Goal: Information Seeking & Learning: Find specific page/section

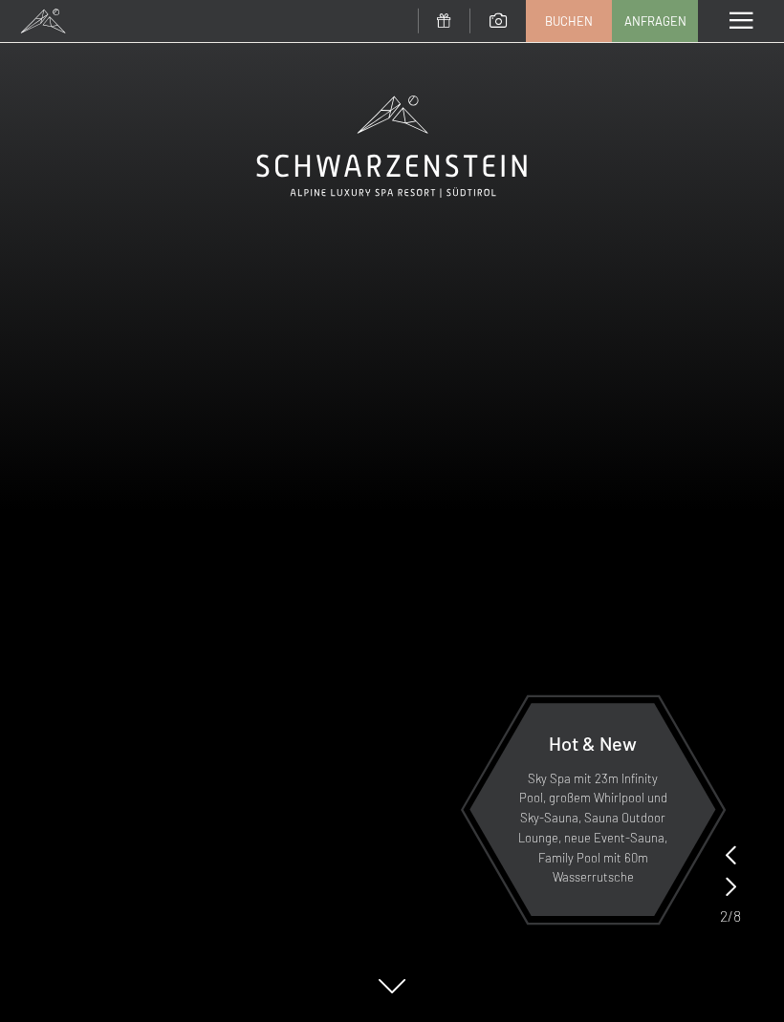
click at [743, 22] on span at bounding box center [740, 20] width 23 height 17
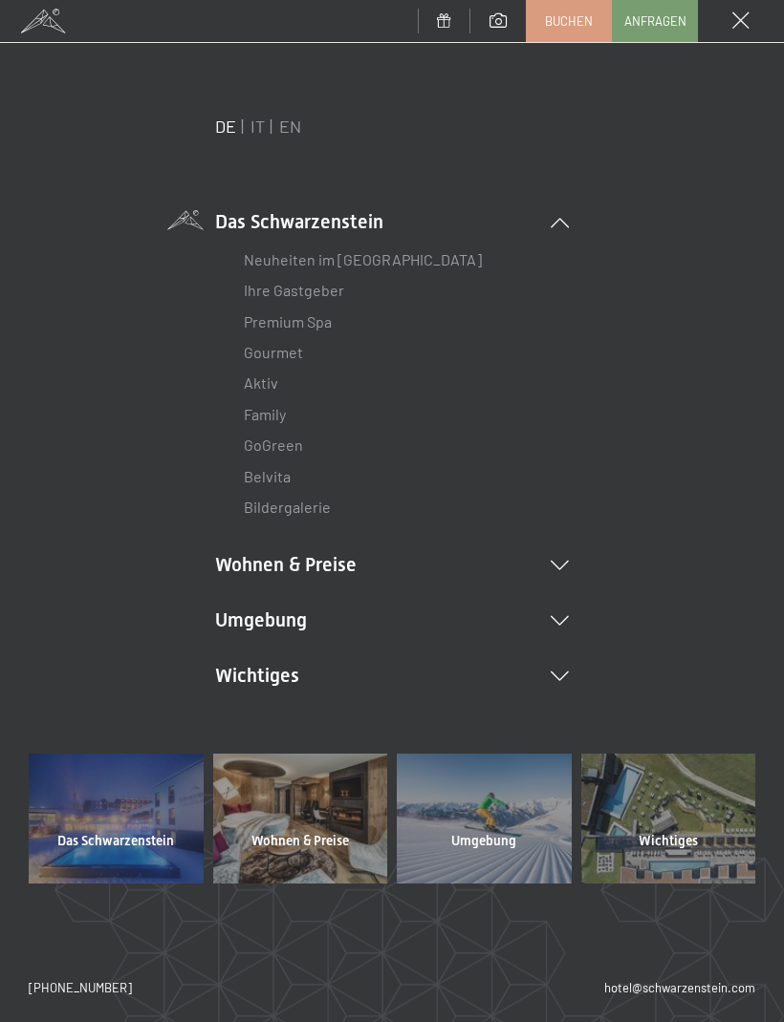
click at [568, 611] on li "Umgebung Das Ahrntal Ski & Winter Skifahren Skischule Wandern & Sommer Wandern …" at bounding box center [392, 620] width 354 height 27
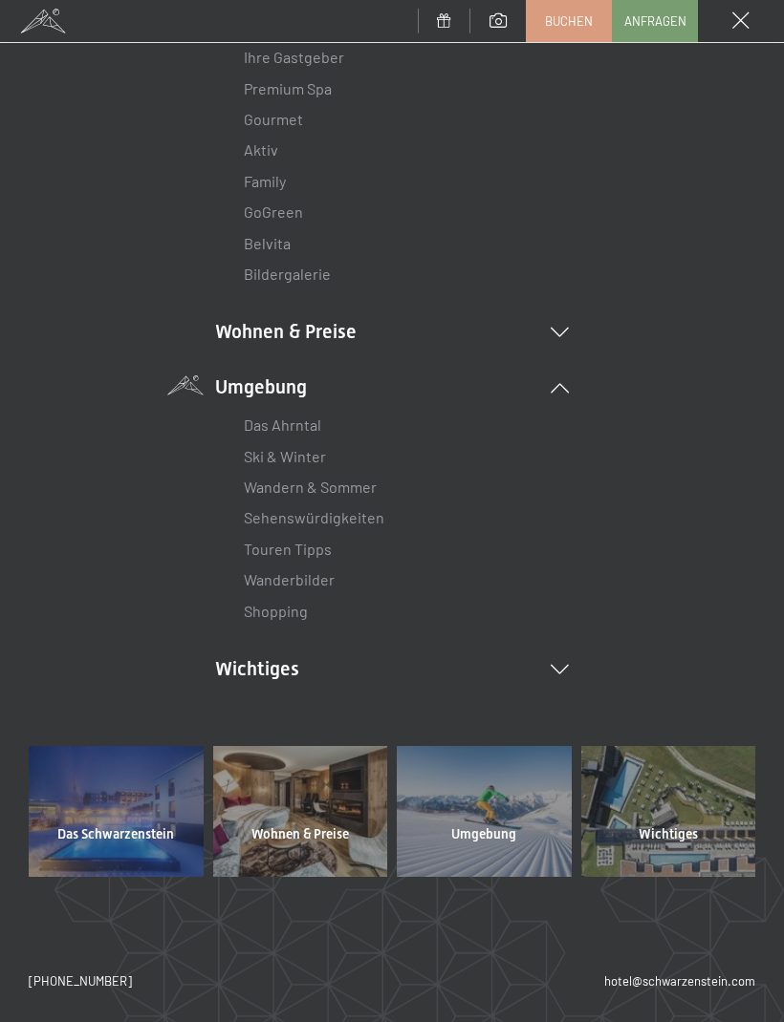
scroll to position [232, 0]
click at [566, 672] on li "Wichtiges Lage & Anreise Online bezahlen Webcam & Wetter Downloads" at bounding box center [392, 669] width 354 height 27
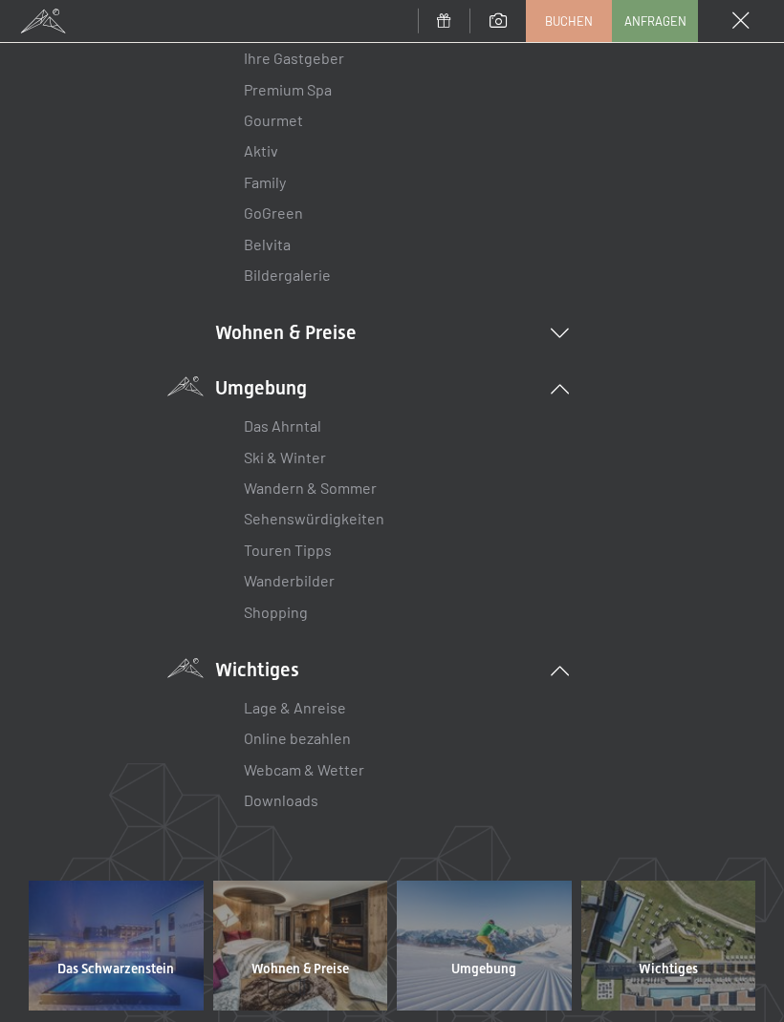
click at [329, 701] on link "Lage & Anreise" at bounding box center [295, 708] width 102 height 18
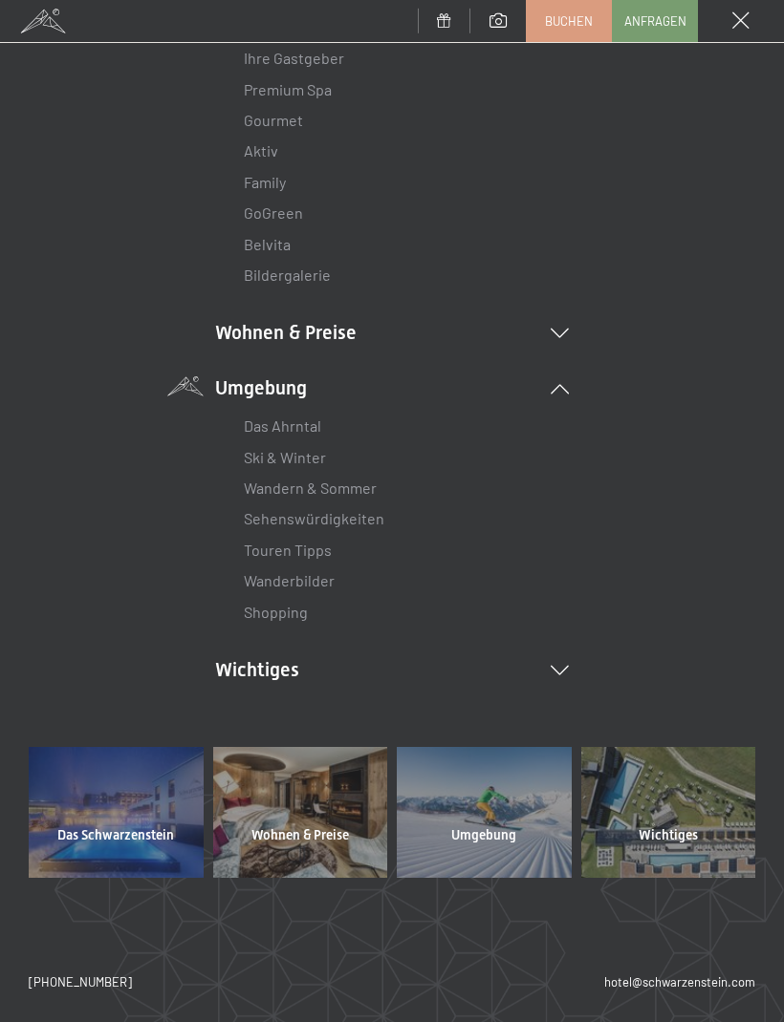
click at [565, 676] on li "Wichtiges Lage & Anreise Online bezahlen Webcam & Wetter Downloads" at bounding box center [392, 669] width 354 height 27
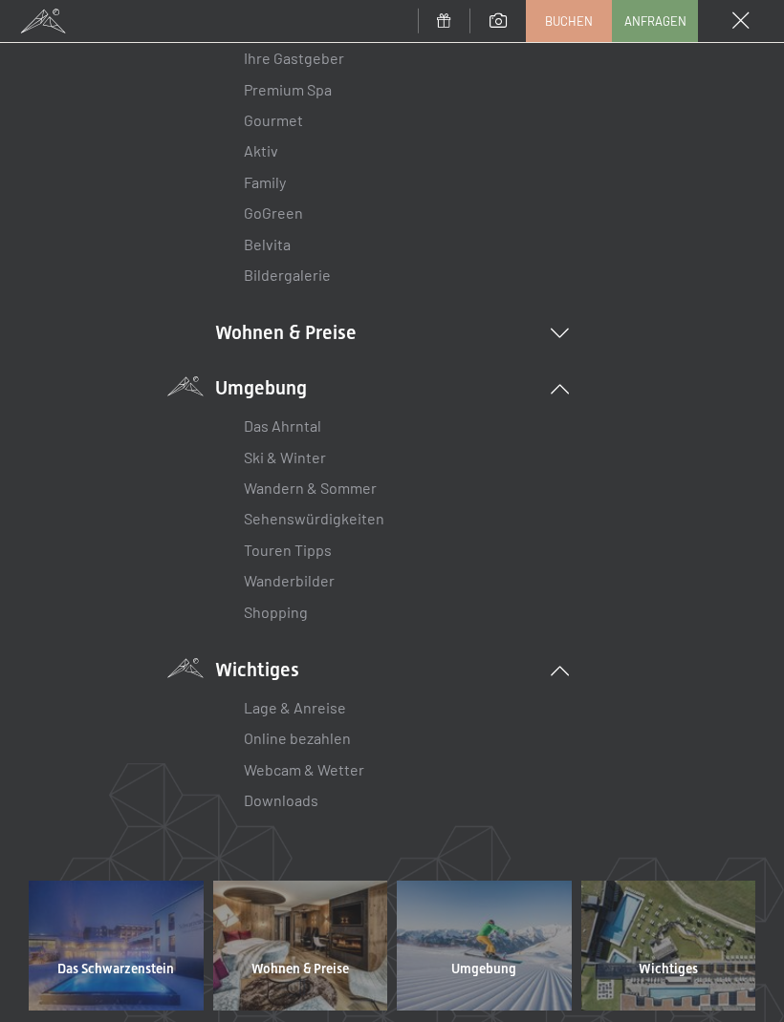
click at [362, 767] on link "Webcam & Wetter" at bounding box center [304, 770] width 120 height 18
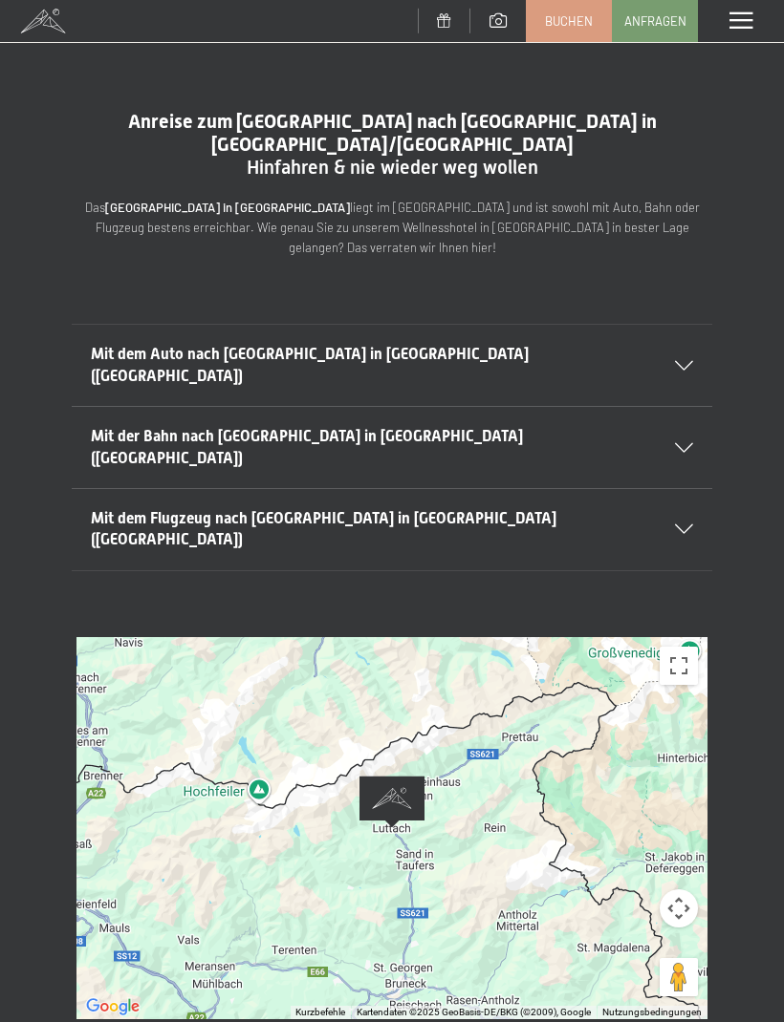
click at [675, 325] on div "Mit dem Auto nach [GEOGRAPHIC_DATA] in [GEOGRAPHIC_DATA] ([GEOGRAPHIC_DATA])" at bounding box center [392, 365] width 602 height 81
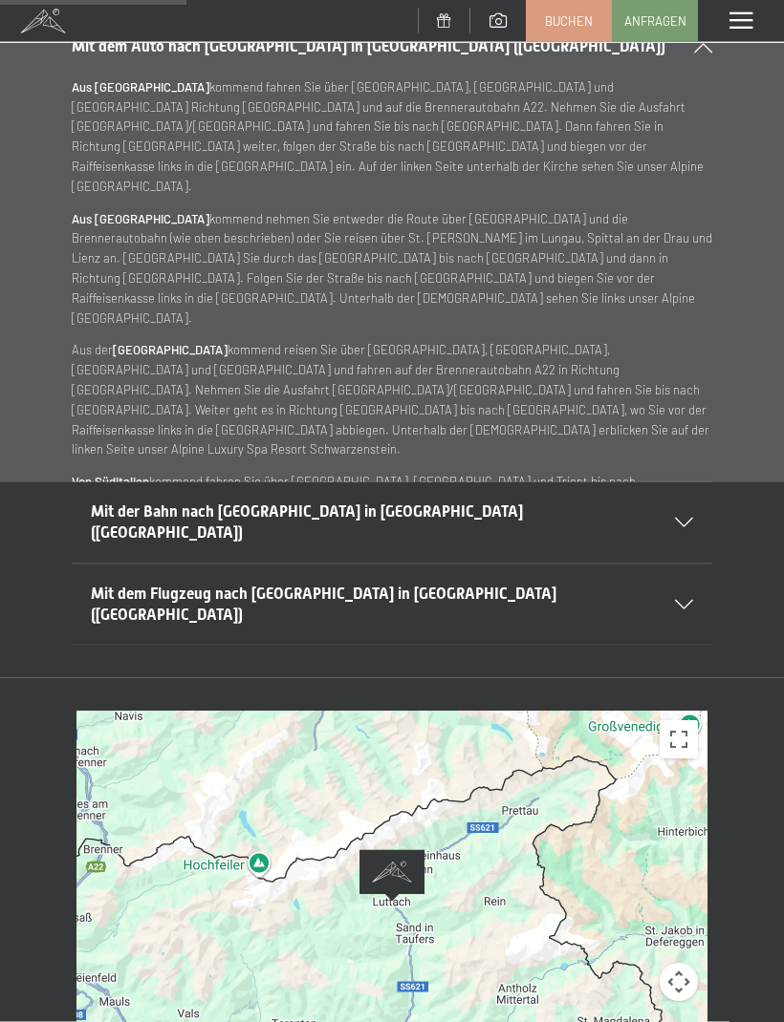
scroll to position [355, 0]
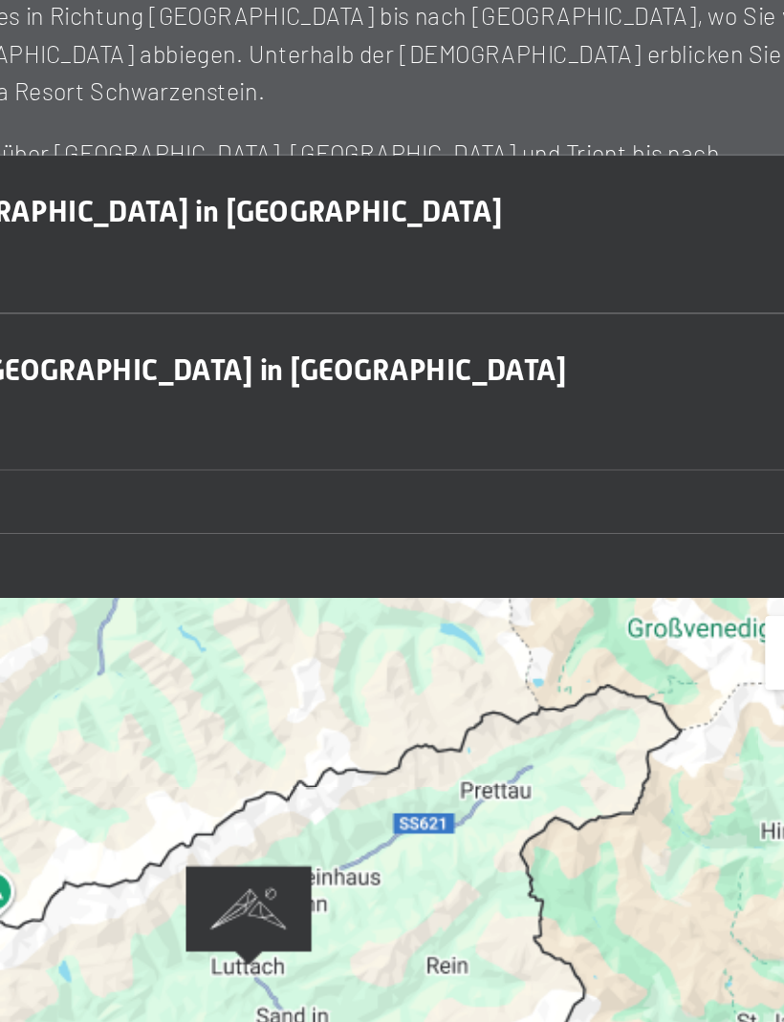
click at [213, 663] on div at bounding box center [391, 854] width 631 height 382
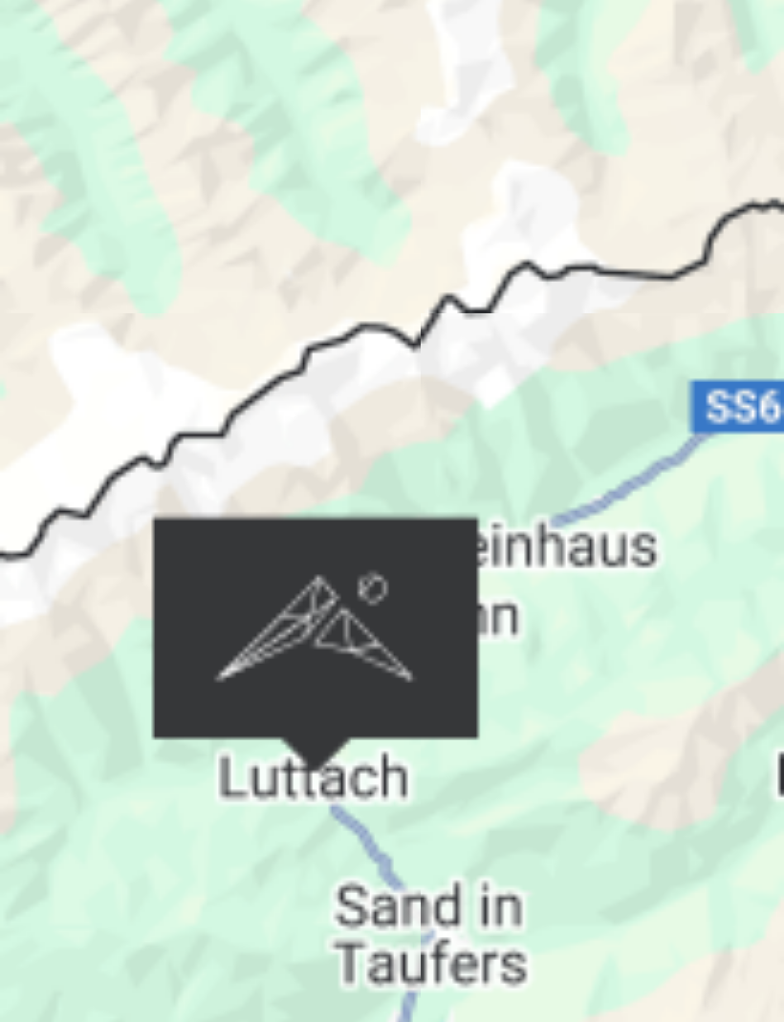
click at [76, 663] on div at bounding box center [391, 854] width 631 height 382
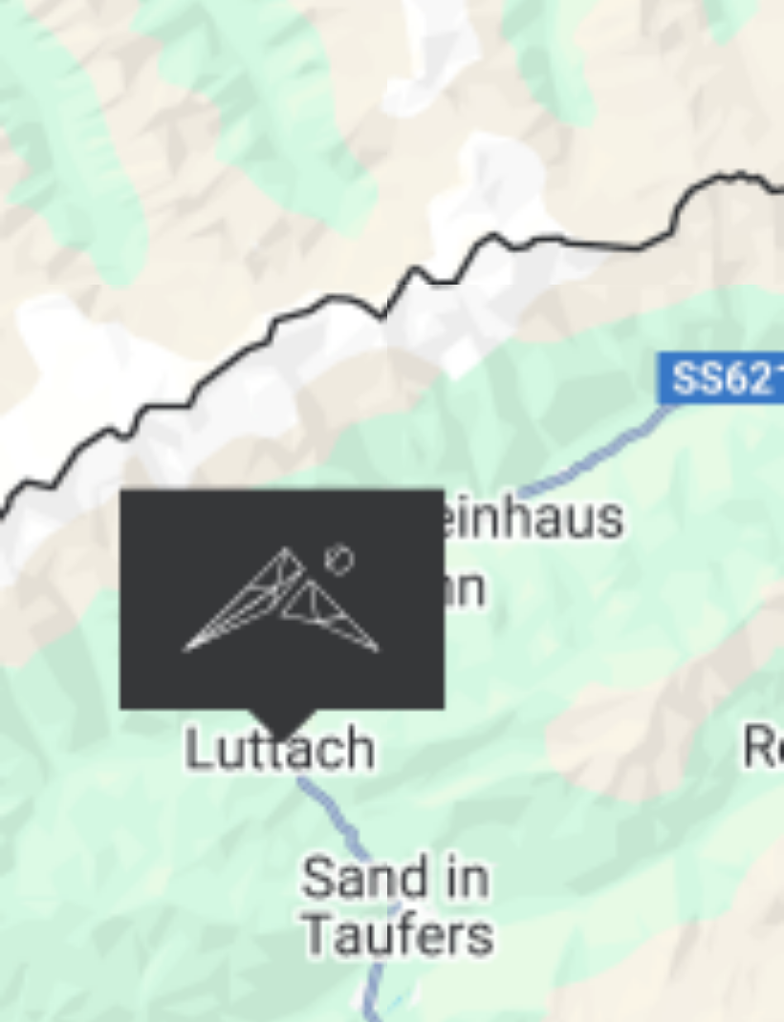
click at [100, 663] on div at bounding box center [391, 854] width 631 height 382
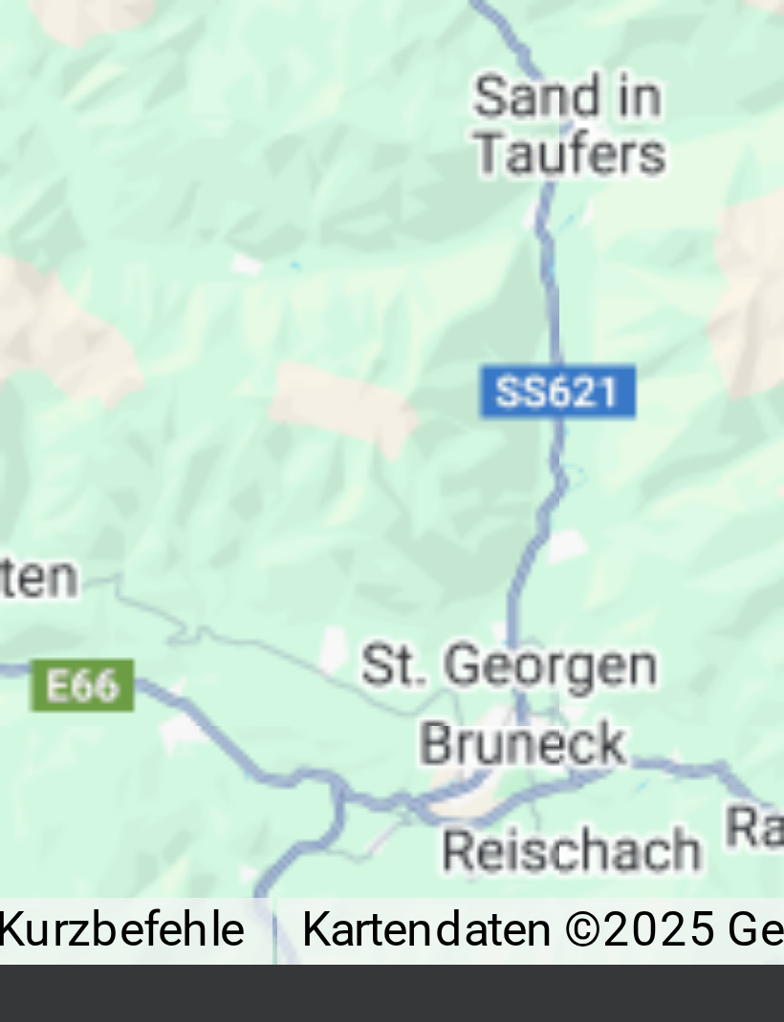
scroll to position [419, 0]
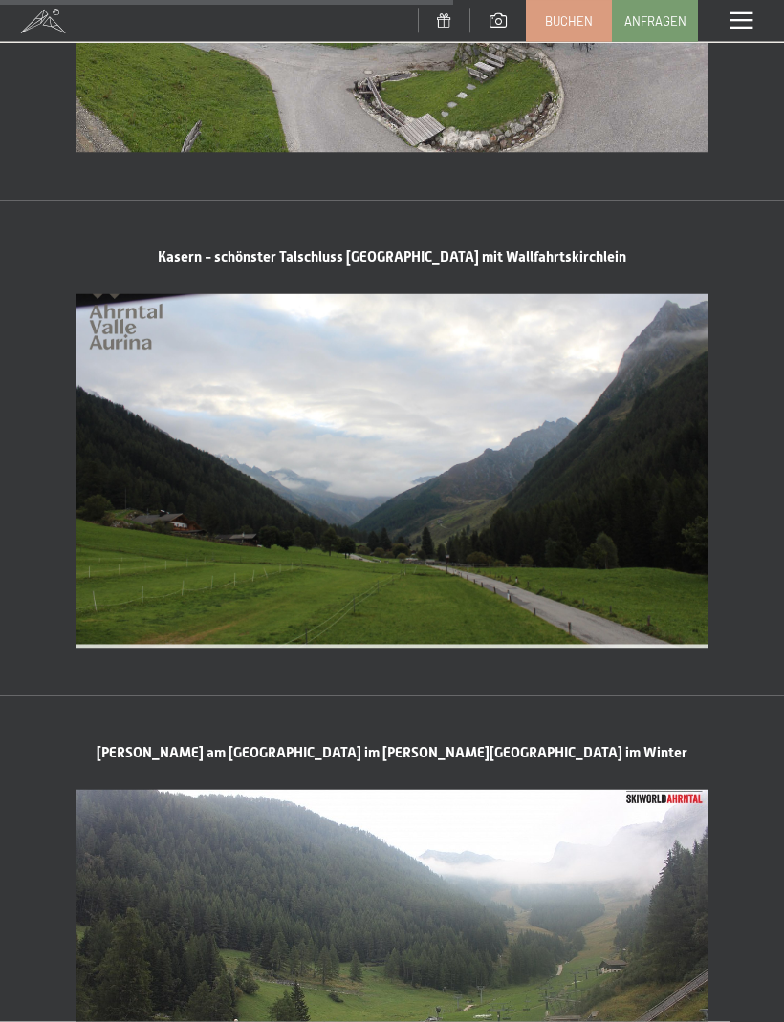
scroll to position [2339, 0]
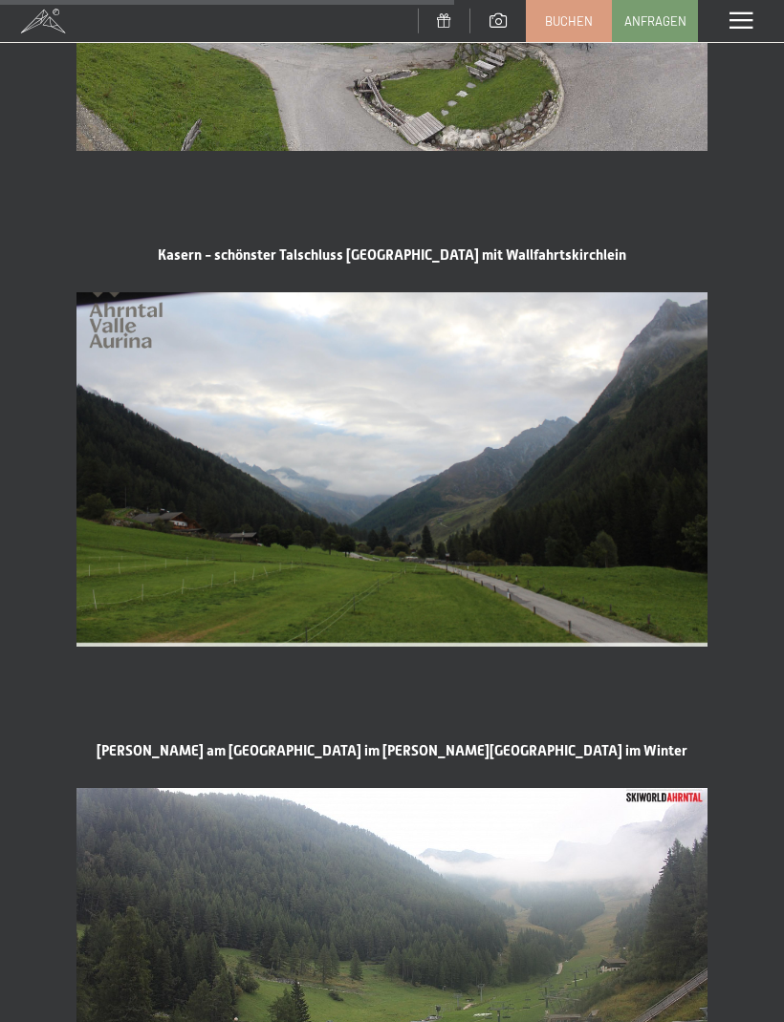
click at [558, 247] on div "Kasern - schönster Talschluss [GEOGRAPHIC_DATA] mit Wallfahrtskirchlein" at bounding box center [391, 447] width 631 height 400
click at [480, 430] on img at bounding box center [391, 469] width 631 height 355
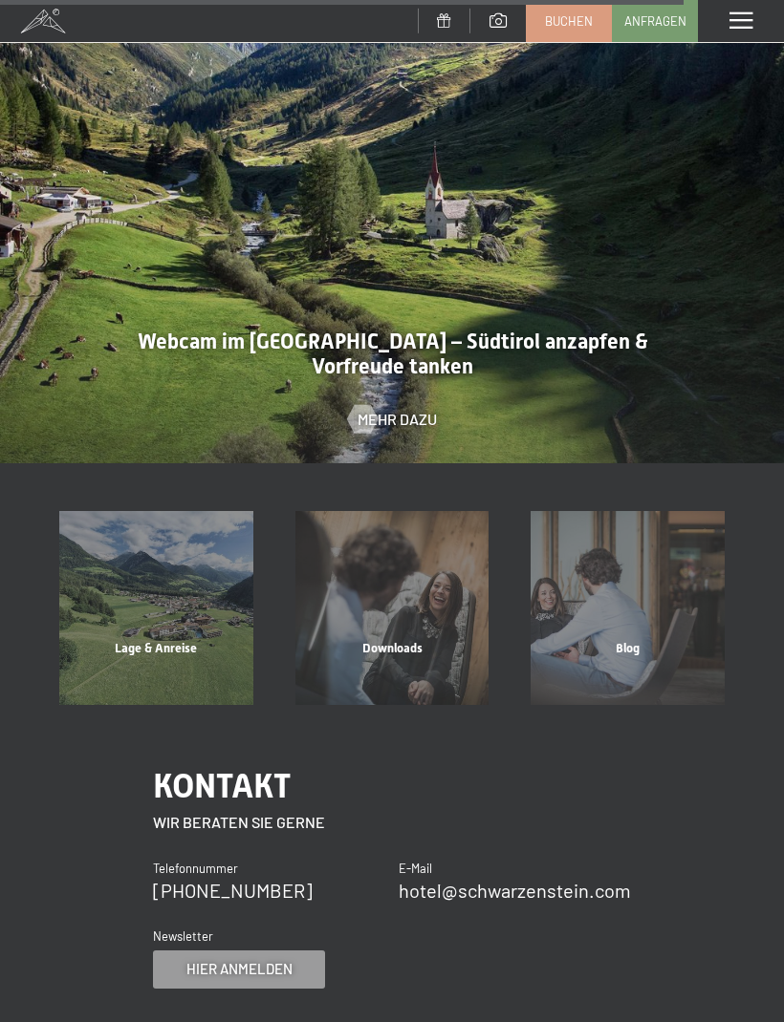
scroll to position [3655, 0]
click at [495, 324] on div at bounding box center [392, 169] width 784 height 588
click at [419, 408] on span "Mehr dazu" at bounding box center [396, 418] width 79 height 21
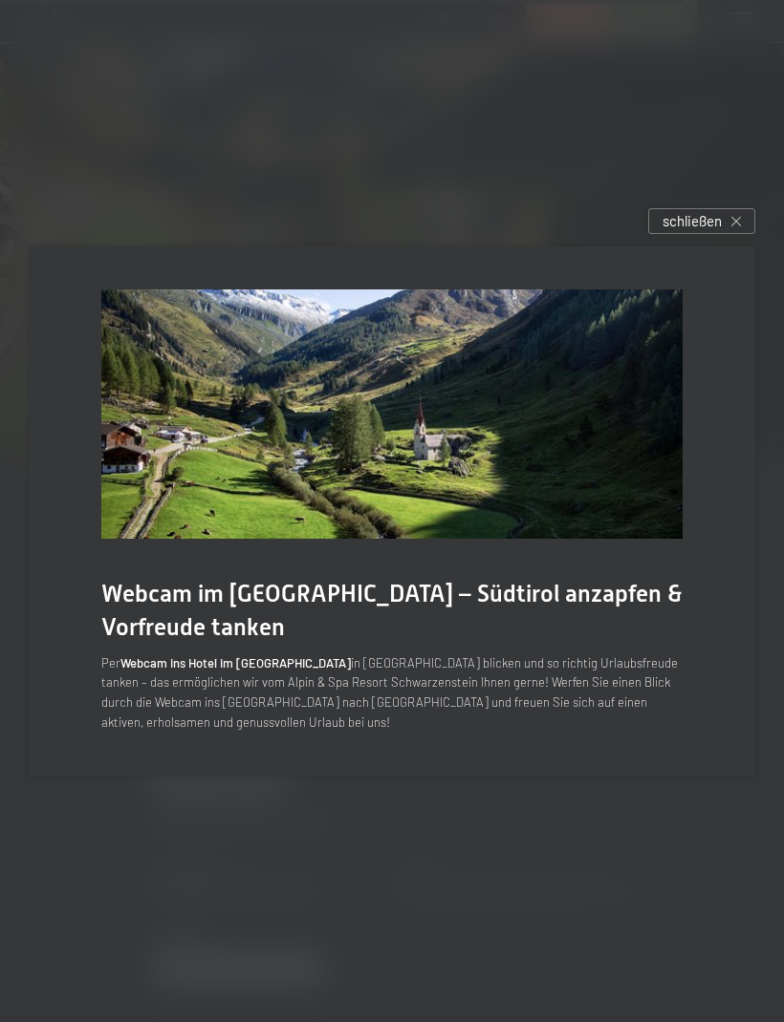
click at [562, 461] on img at bounding box center [391, 414] width 581 height 248
click at [718, 231] on span "schließen" at bounding box center [691, 221] width 59 height 20
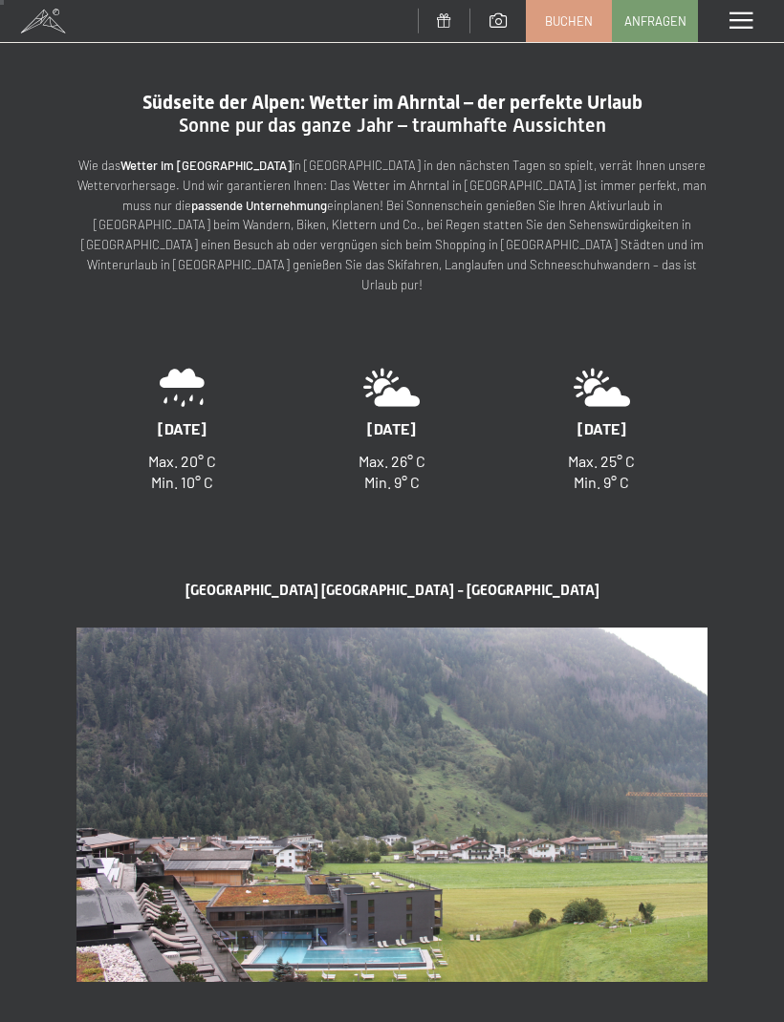
scroll to position [0, 0]
